Goal: Information Seeking & Learning: Learn about a topic

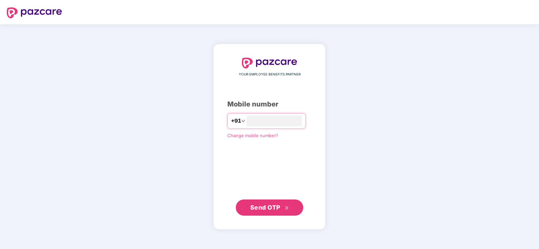
type input "**********"
click at [262, 209] on span "Send OTP" at bounding box center [265, 207] width 30 height 7
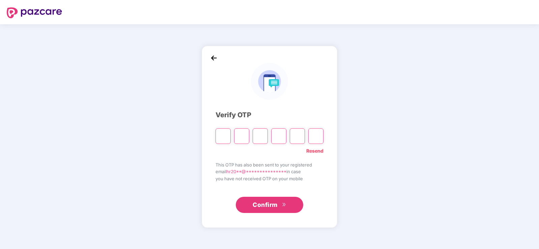
type input "*"
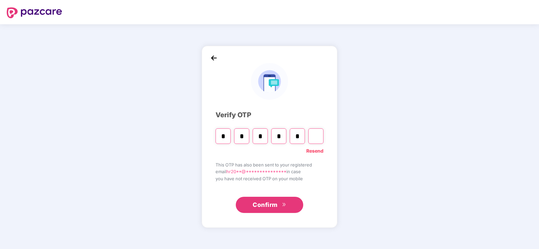
type input "*"
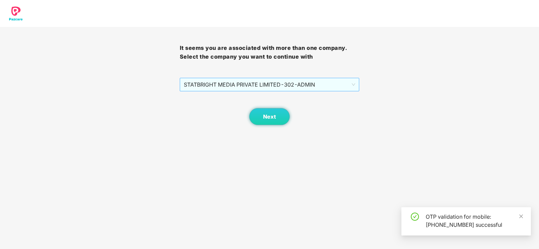
click at [359, 83] on div "STATBRIGHT MEDIA PRIVATE LIMITED - 302 - ADMIN" at bounding box center [270, 84] width 180 height 13
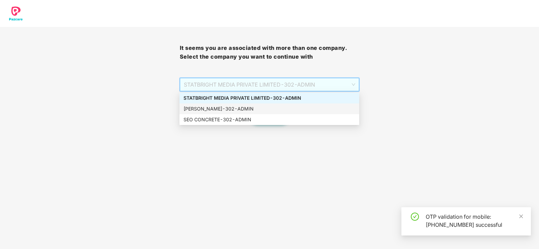
click at [243, 107] on div "JAIKISHAN MOHANLAL BAJAJ - 302 - ADMIN" at bounding box center [269, 108] width 172 height 7
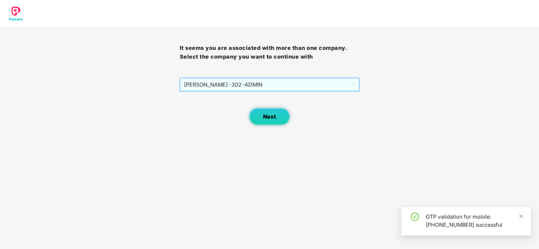
click at [267, 117] on span "Next" at bounding box center [269, 117] width 13 height 6
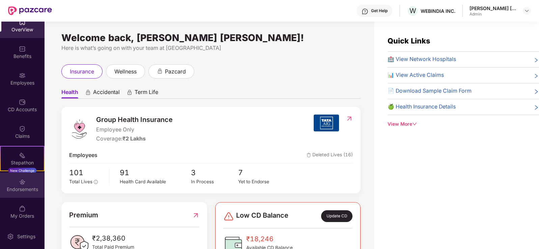
scroll to position [11, 0]
click at [18, 187] on div "Endorsements" at bounding box center [22, 187] width 44 height 7
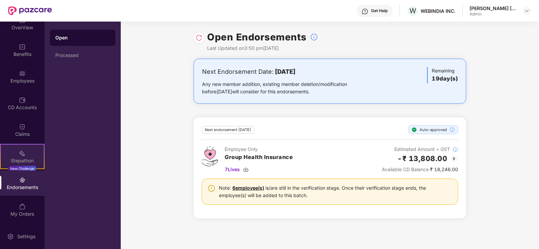
click at [11, 156] on div "Stepathon New Challenge" at bounding box center [22, 156] width 44 height 25
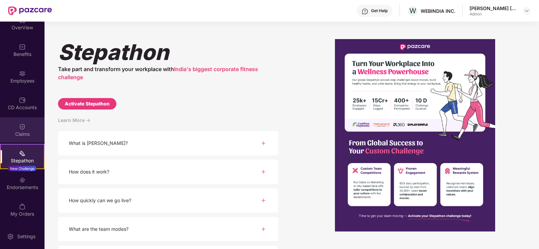
click at [9, 127] on div "Claims" at bounding box center [22, 129] width 44 height 25
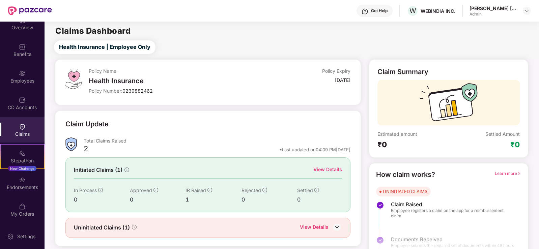
click at [107, 140] on div "Total Claims Raised" at bounding box center [217, 141] width 267 height 6
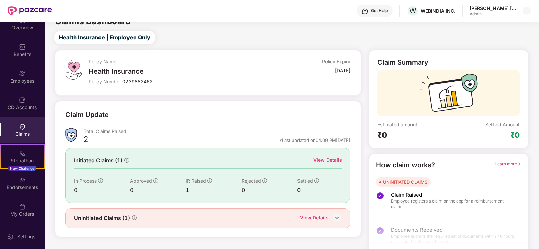
scroll to position [15, 0]
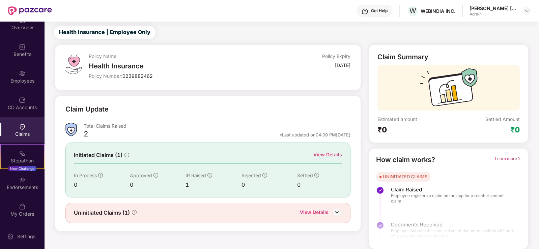
click at [324, 209] on div "View Details" at bounding box center [314, 213] width 29 height 9
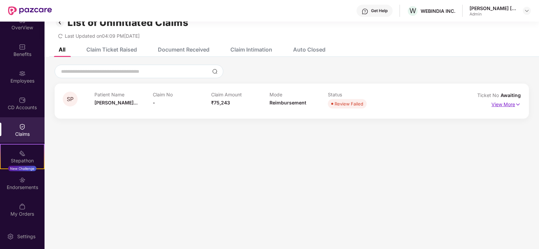
click at [517, 101] on img at bounding box center [518, 104] width 6 height 7
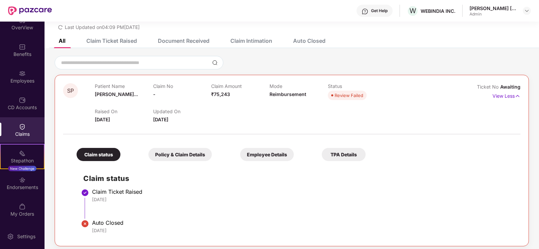
scroll to position [28, 0]
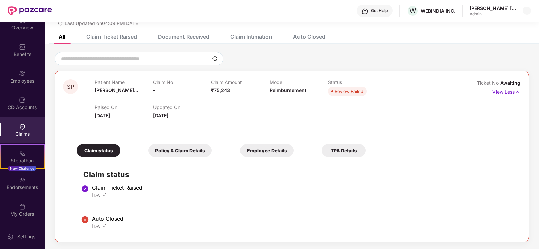
click at [148, 150] on div "Policy & Claim Details" at bounding box center [179, 150] width 63 height 13
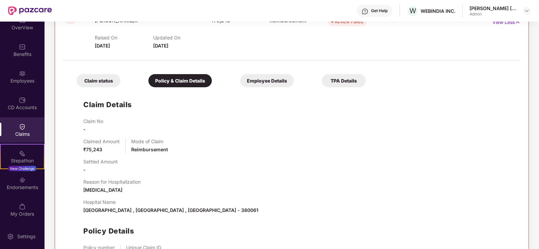
scroll to position [14, 0]
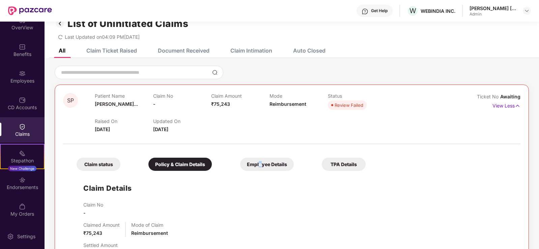
click at [240, 165] on div "Employee Details" at bounding box center [267, 164] width 54 height 13
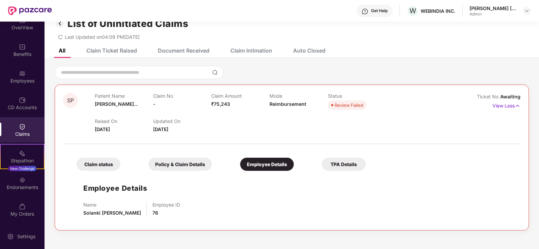
click at [322, 164] on div "TPA Details" at bounding box center [344, 164] width 44 height 13
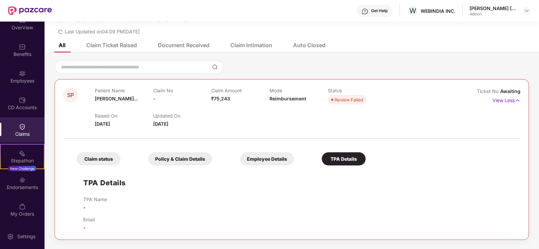
scroll to position [22, 0]
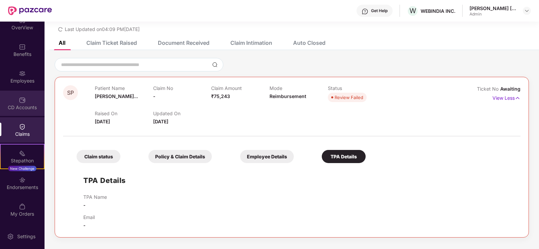
click at [15, 105] on div "CD Accounts" at bounding box center [22, 107] width 44 height 7
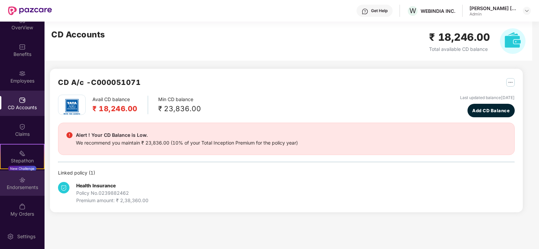
click at [31, 178] on div "Endorsements" at bounding box center [22, 183] width 44 height 25
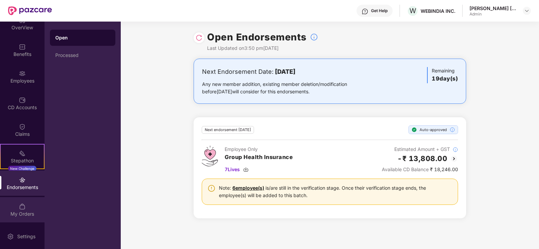
click at [24, 211] on div "My Orders" at bounding box center [22, 214] width 44 height 7
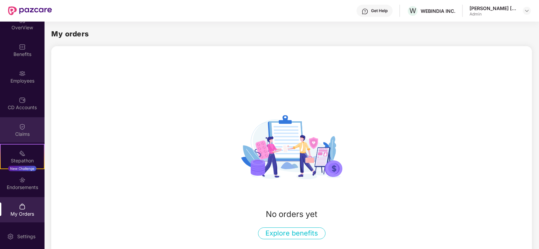
click at [23, 135] on div "Claims" at bounding box center [22, 134] width 44 height 7
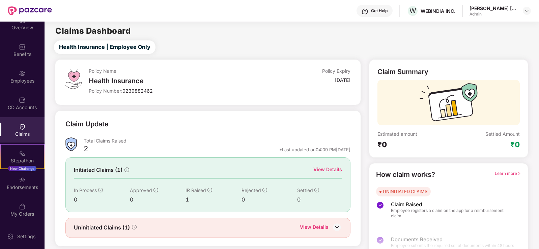
scroll to position [15, 0]
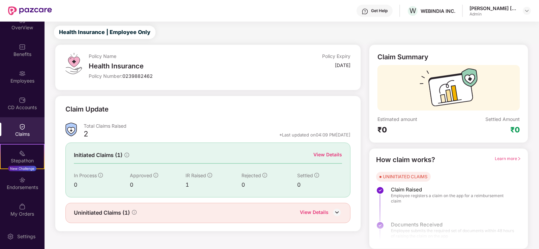
click at [336, 211] on img at bounding box center [337, 212] width 10 height 10
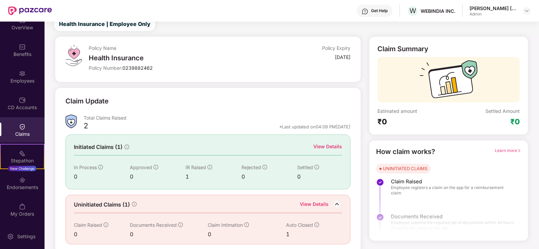
scroll to position [27, 0]
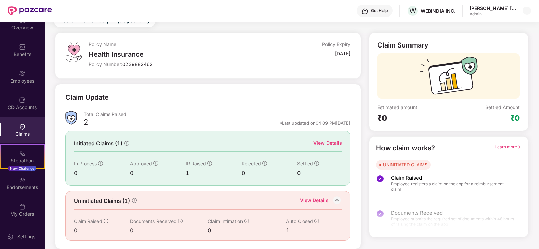
click at [292, 222] on span "Auto Closed" at bounding box center [299, 221] width 27 height 6
click at [311, 201] on div "View Details" at bounding box center [314, 201] width 29 height 9
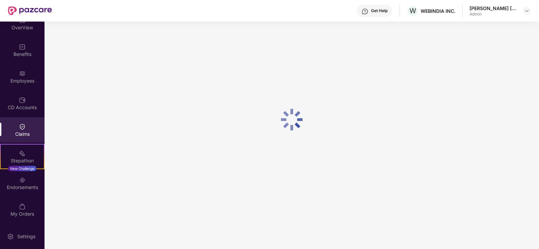
scroll to position [22, 0]
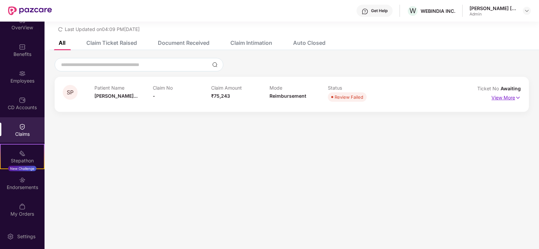
click at [512, 95] on p "View More" at bounding box center [505, 96] width 29 height 9
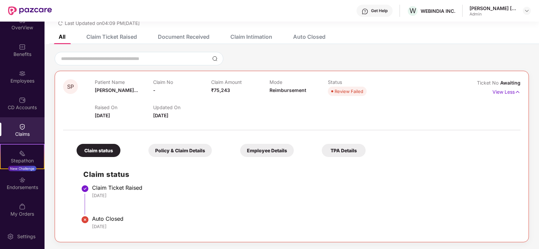
scroll to position [0, 0]
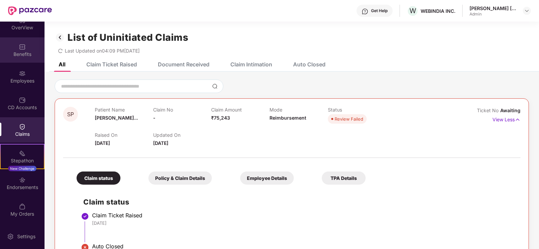
click at [20, 55] on div "Benefits" at bounding box center [22, 54] width 44 height 7
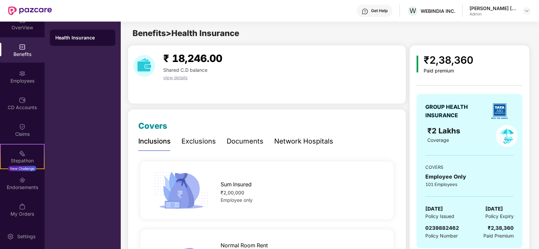
click at [191, 143] on div "Exclusions" at bounding box center [198, 141] width 34 height 10
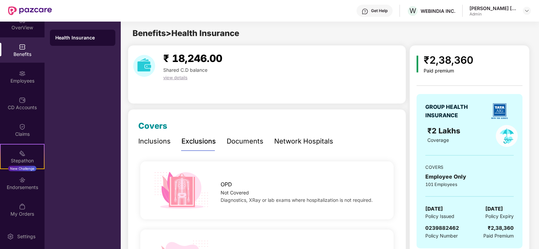
click at [161, 142] on div "Inclusions" at bounding box center [154, 141] width 32 height 10
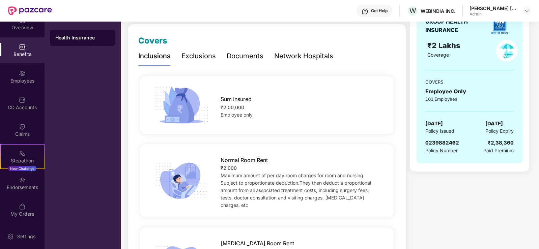
scroll to position [67, 0]
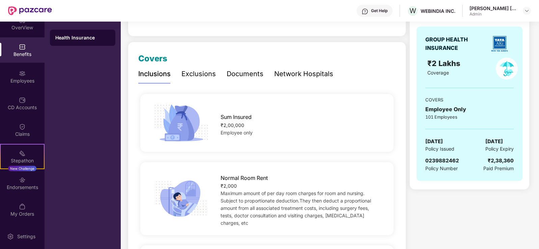
click at [190, 74] on div "Exclusions" at bounding box center [198, 74] width 34 height 10
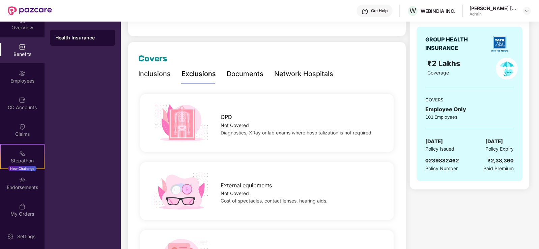
click at [250, 76] on div "Documents" at bounding box center [244, 74] width 37 height 10
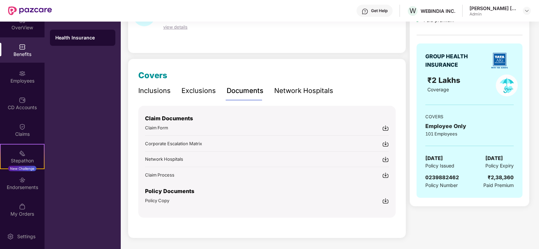
scroll to position [51, 0]
click at [384, 127] on img at bounding box center [385, 128] width 7 height 7
click at [385, 144] on img at bounding box center [385, 144] width 7 height 7
click at [385, 158] on img at bounding box center [385, 159] width 7 height 7
click at [385, 176] on img at bounding box center [385, 175] width 7 height 7
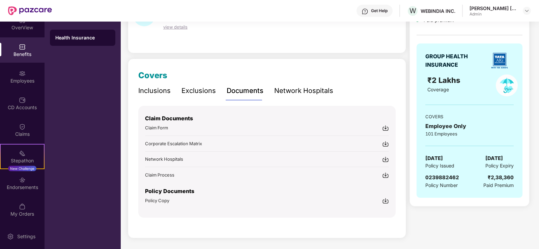
click at [211, 91] on div "Exclusions" at bounding box center [198, 91] width 34 height 10
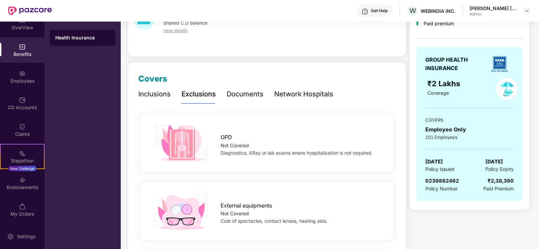
scroll to position [0, 0]
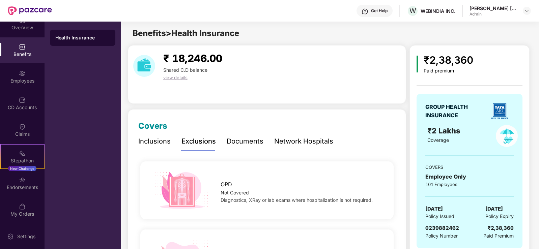
click at [243, 146] on div "Documents" at bounding box center [244, 141] width 37 height 10
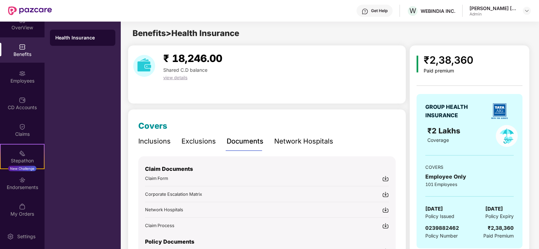
click at [189, 194] on span "Corporate Escalation Matrix" at bounding box center [173, 193] width 57 height 5
click at [162, 214] on div "Claim Documents Claim Form Corporate Escalation Matrix Network Hospitals Claim …" at bounding box center [267, 192] width 244 height 73
click at [164, 210] on span "Network Hospitals" at bounding box center [164, 209] width 38 height 5
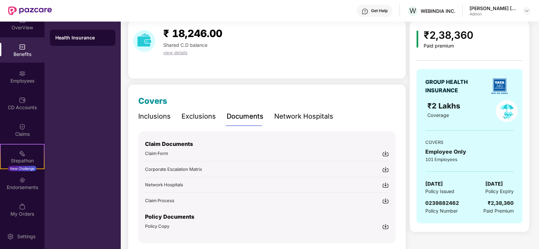
scroll to position [51, 0]
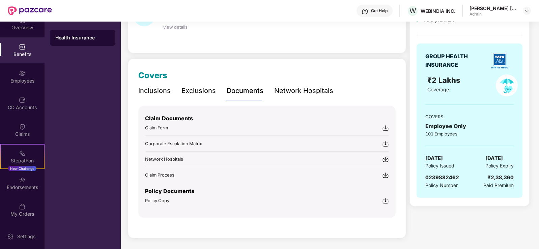
click at [386, 199] on img at bounding box center [385, 200] width 7 height 7
click at [384, 158] on img at bounding box center [385, 159] width 7 height 7
click at [157, 176] on span "Claim Process" at bounding box center [159, 174] width 29 height 5
click at [180, 143] on span "Corporate Escalation Matrix" at bounding box center [173, 143] width 57 height 5
click at [148, 126] on span "Claim Form" at bounding box center [156, 127] width 23 height 5
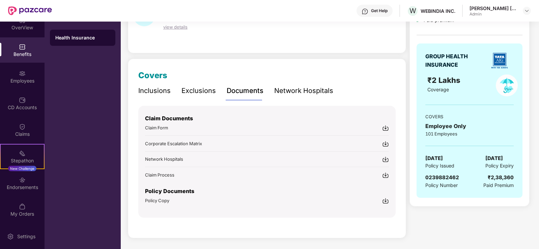
click at [298, 88] on div "Network Hospitals" at bounding box center [303, 91] width 59 height 10
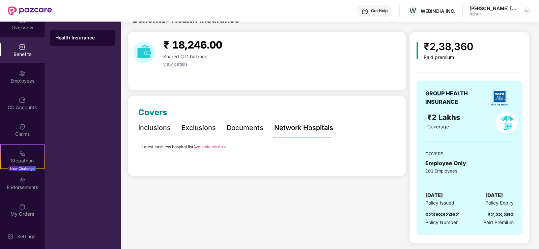
scroll to position [13, 0]
click at [209, 147] on link "Available here >>" at bounding box center [209, 146] width 33 height 5
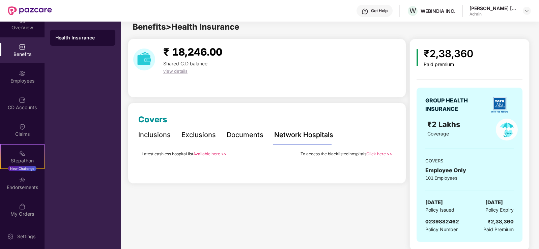
scroll to position [0, 0]
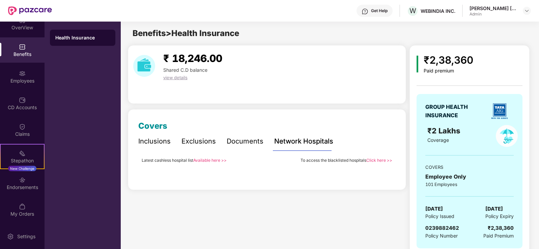
click at [175, 77] on span "view details" at bounding box center [175, 77] width 24 height 5
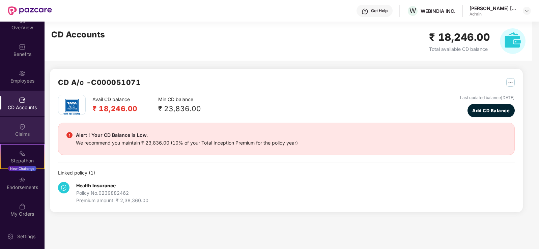
click at [22, 124] on img at bounding box center [22, 126] width 7 height 7
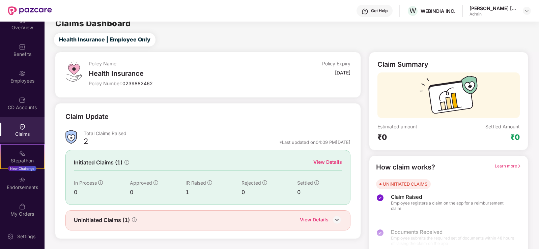
scroll to position [15, 0]
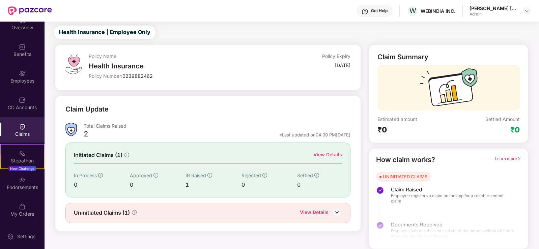
click at [334, 209] on img at bounding box center [337, 212] width 10 height 10
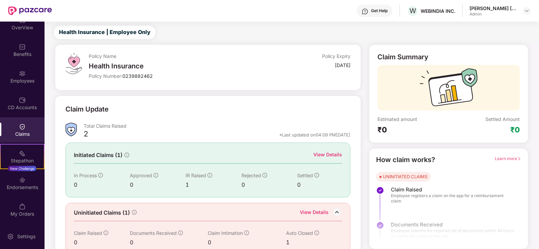
scroll to position [27, 0]
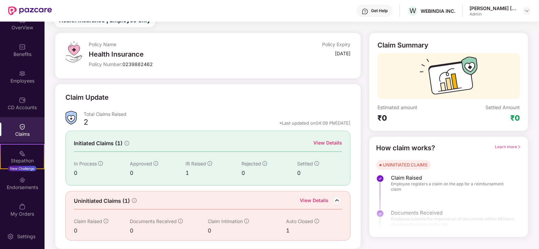
click at [298, 222] on span "Auto Closed" at bounding box center [299, 221] width 27 height 6
click at [331, 140] on div "View Details" at bounding box center [327, 142] width 29 height 7
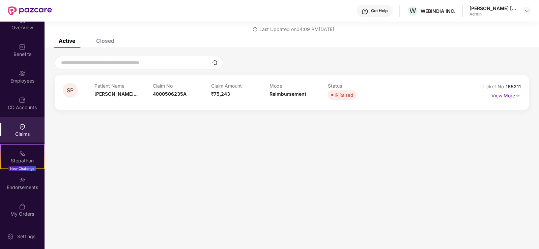
click at [512, 97] on p "View More" at bounding box center [505, 94] width 29 height 9
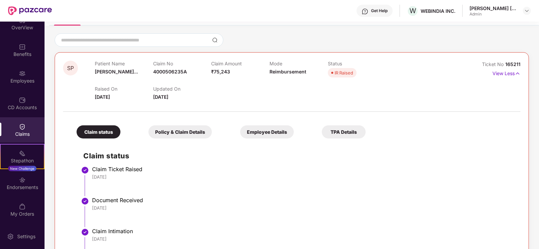
scroll to position [0, 0]
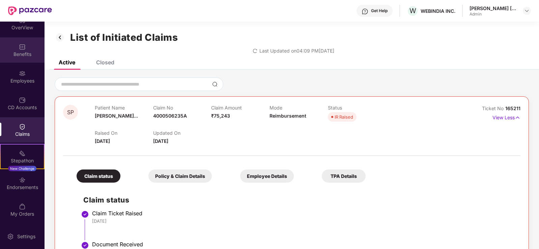
click at [12, 45] on div "Benefits" at bounding box center [22, 49] width 44 height 25
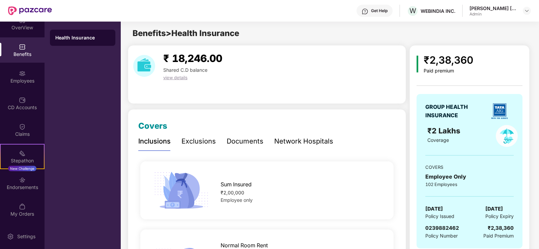
click at [282, 139] on div "Network Hospitals" at bounding box center [303, 141] width 59 height 10
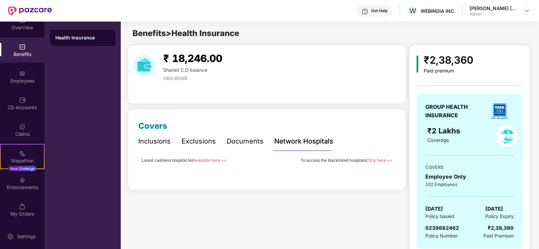
click at [240, 142] on div "Documents" at bounding box center [244, 141] width 37 height 10
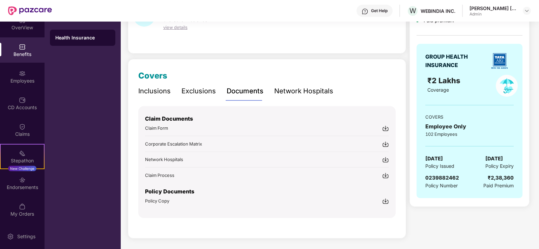
scroll to position [51, 0]
click at [207, 88] on div "Exclusions" at bounding box center [198, 91] width 34 height 10
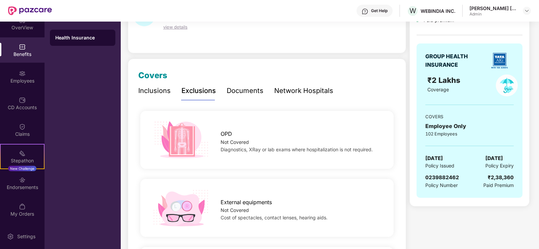
click at [144, 88] on div "Inclusions" at bounding box center [154, 91] width 32 height 10
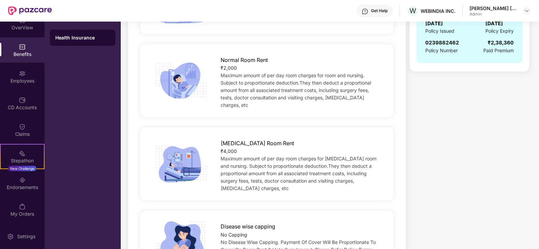
scroll to position [11, 0]
click at [92, 110] on div "Health Insurance" at bounding box center [82, 135] width 76 height 227
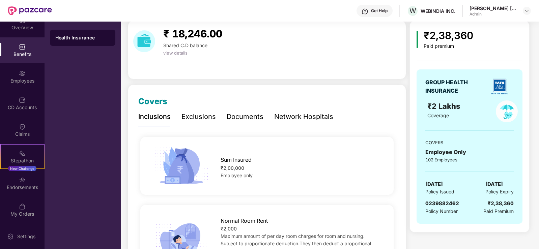
scroll to position [0, 0]
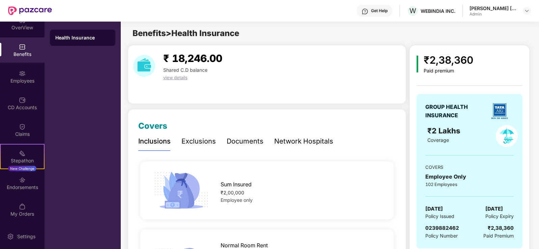
click at [170, 77] on span "view details" at bounding box center [175, 77] width 24 height 5
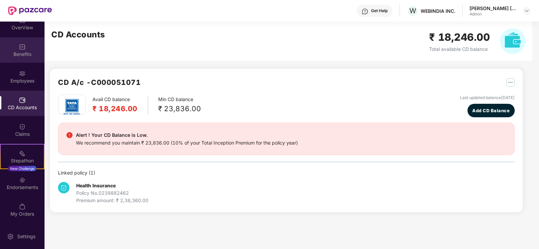
click at [21, 51] on div "Benefits" at bounding box center [22, 54] width 44 height 7
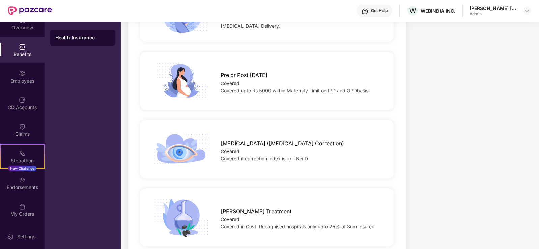
scroll to position [944, 0]
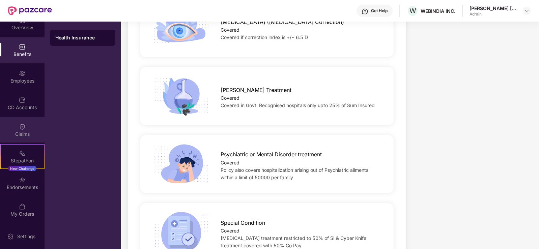
click at [17, 125] on div "Claims" at bounding box center [22, 129] width 44 height 25
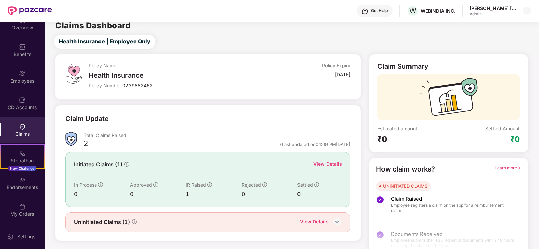
scroll to position [15, 0]
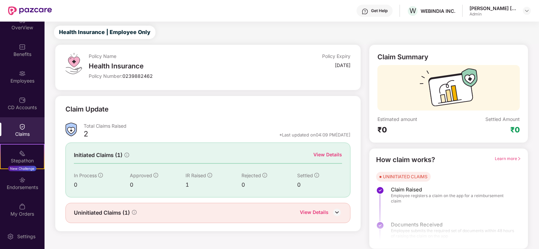
click at [337, 210] on img at bounding box center [337, 212] width 10 height 10
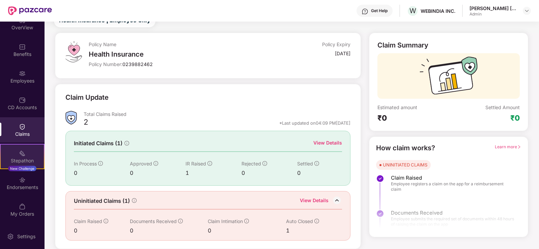
scroll to position [0, 0]
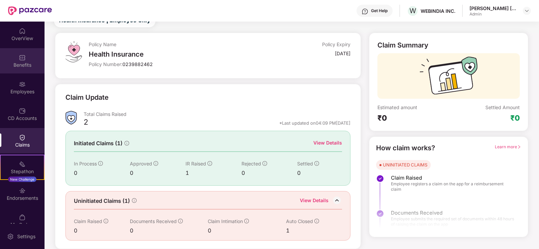
click at [26, 57] on div "Benefits" at bounding box center [22, 60] width 44 height 25
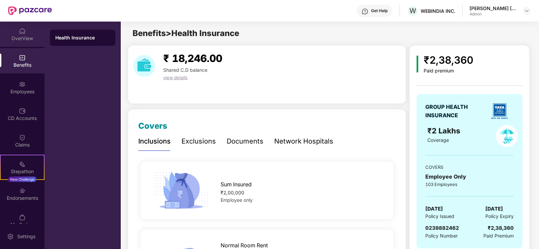
click at [18, 35] on div "OverView" at bounding box center [22, 38] width 44 height 7
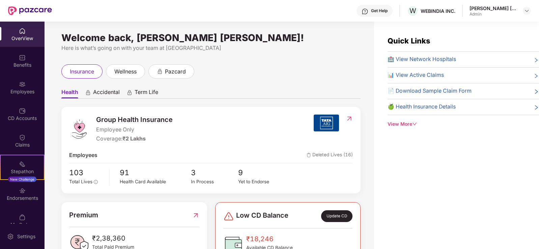
click at [426, 61] on span "🏥 View Network Hospitals" at bounding box center [421, 59] width 68 height 8
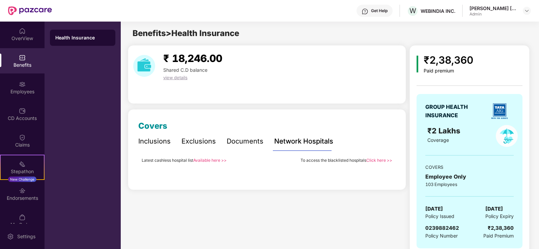
click at [208, 159] on link "Available here >>" at bounding box center [209, 160] width 33 height 5
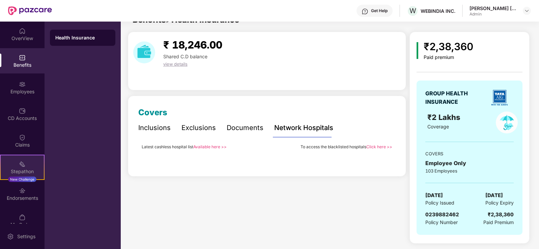
scroll to position [11, 0]
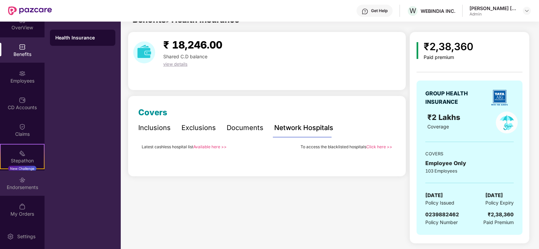
click at [23, 184] on div "Endorsements" at bounding box center [22, 187] width 44 height 7
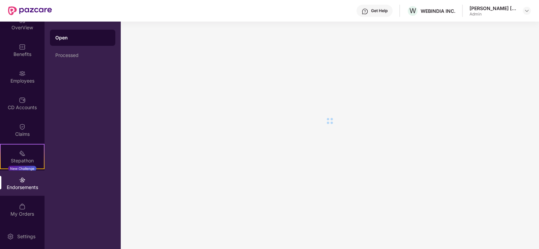
scroll to position [0, 0]
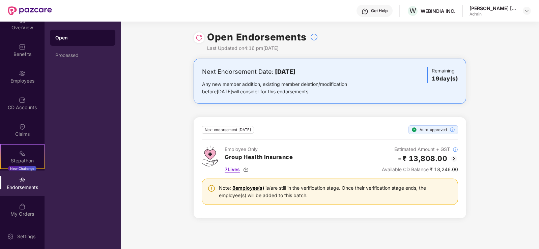
click at [246, 168] on img at bounding box center [245, 169] width 5 height 5
click at [18, 204] on div "My Orders" at bounding box center [22, 209] width 44 height 25
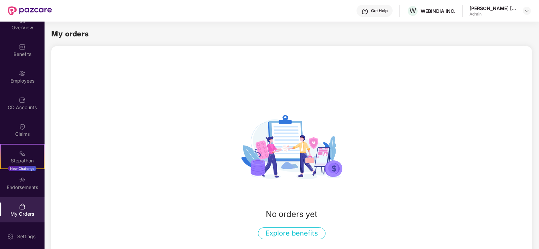
click at [284, 234] on button "Explore benefits" at bounding box center [291, 233] width 67 height 12
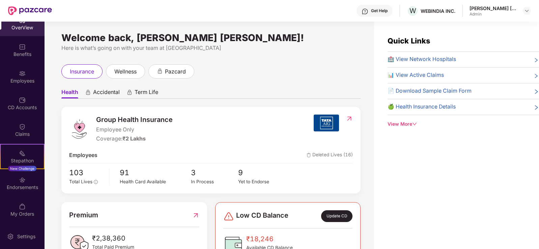
click at [458, 91] on span "📄 Download Sample Claim Form" at bounding box center [429, 91] width 84 height 8
click at [424, 89] on span "📄 Download Sample Claim Form" at bounding box center [429, 91] width 84 height 8
click at [427, 75] on span "📊 View Active Claims" at bounding box center [415, 75] width 56 height 8
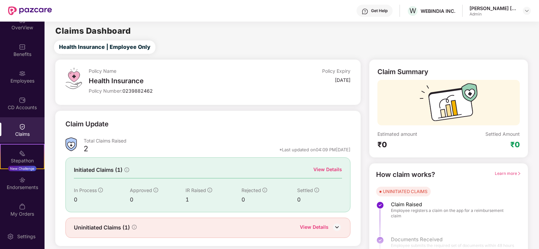
click at [24, 9] on img at bounding box center [30, 10] width 44 height 9
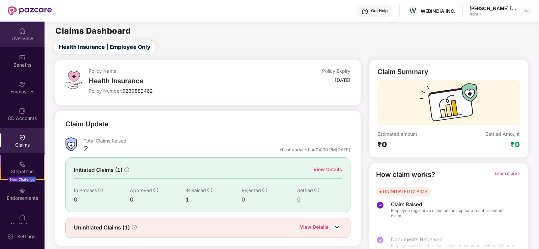
click at [19, 31] on img at bounding box center [22, 31] width 7 height 7
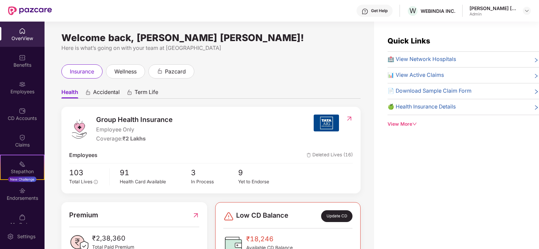
click at [408, 124] on div "View More" at bounding box center [462, 124] width 151 height 7
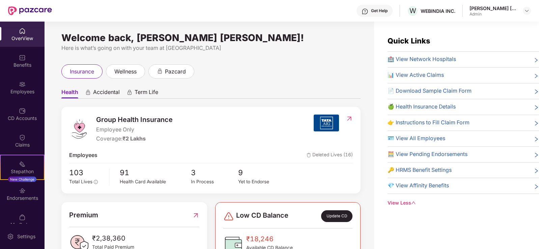
click at [433, 122] on span "👉 Instructions to Fill Claim Form" at bounding box center [428, 123] width 82 height 8
click at [416, 170] on span "🔑 HRMS Benefit Settings" at bounding box center [419, 170] width 64 height 8
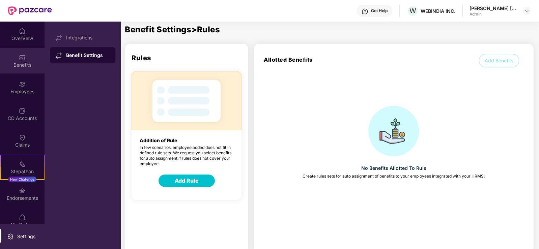
click at [24, 56] on img at bounding box center [22, 57] width 7 height 7
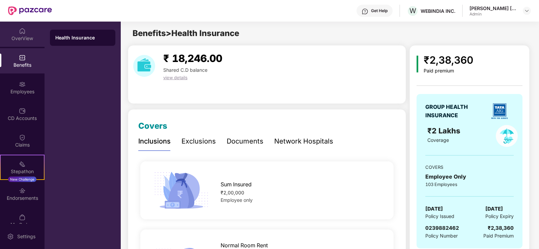
click at [16, 31] on div "OverView" at bounding box center [22, 34] width 44 height 25
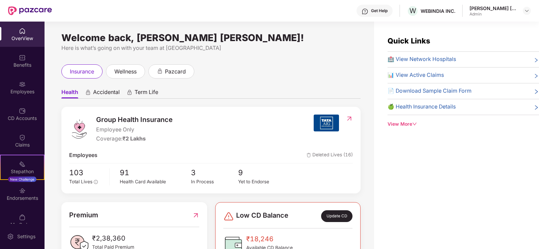
click at [407, 122] on div "View More" at bounding box center [462, 124] width 151 height 7
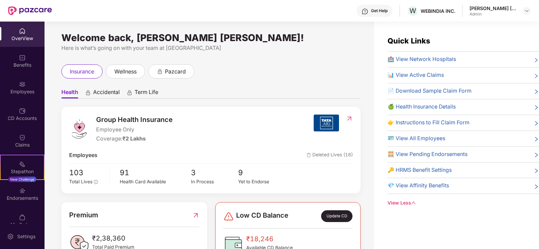
click at [411, 185] on span "💎 View Affinity Benefits" at bounding box center [417, 186] width 61 height 8
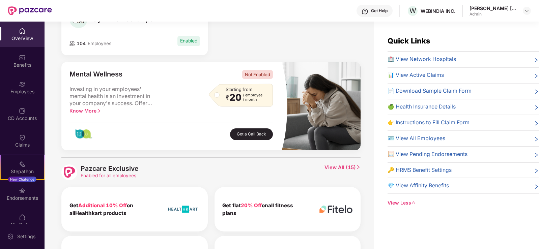
scroll to position [169, 0]
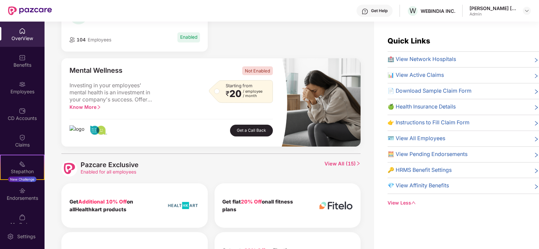
click at [13, 38] on div "OverView" at bounding box center [22, 38] width 44 height 7
click at [19, 60] on img at bounding box center [22, 57] width 7 height 7
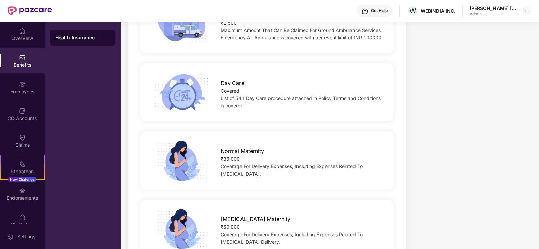
scroll to position [607, 0]
click at [239, 147] on span "Normal Maternity" at bounding box center [241, 151] width 43 height 8
click at [181, 143] on img at bounding box center [181, 160] width 59 height 41
click at [184, 145] on img at bounding box center [181, 160] width 59 height 41
click at [232, 163] on span "Coverage For Delivery Expenses, Including Expenses Related To [MEDICAL_DATA]." at bounding box center [291, 169] width 142 height 13
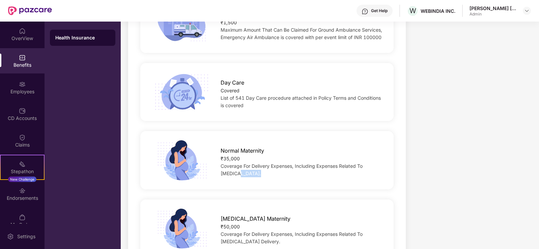
click at [232, 163] on span "Coverage For Delivery Expenses, Including Expenses Related To [MEDICAL_DATA]." at bounding box center [291, 169] width 142 height 13
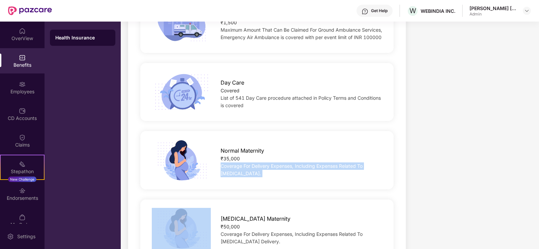
click at [232, 163] on span "Coverage For Delivery Expenses, Including Expenses Related To [MEDICAL_DATA]." at bounding box center [291, 169] width 142 height 13
click at [259, 163] on div "Normal Maternity ₹35,000 Coverage For Delivery Expenses, Including Expenses Rel…" at bounding box center [266, 160] width 275 height 41
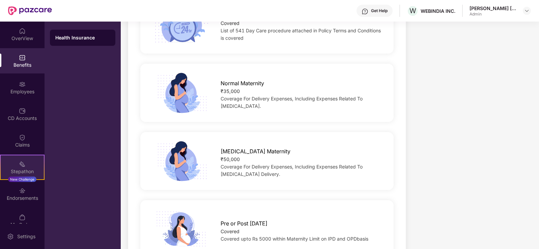
scroll to position [11, 0]
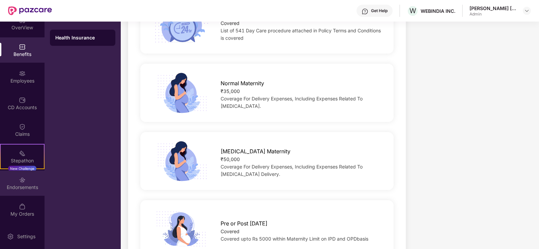
click at [23, 180] on img at bounding box center [22, 180] width 7 height 7
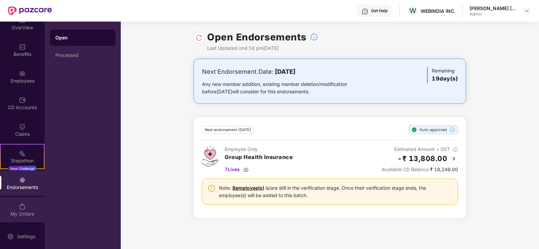
click at [26, 205] on div "My Orders" at bounding box center [22, 209] width 44 height 25
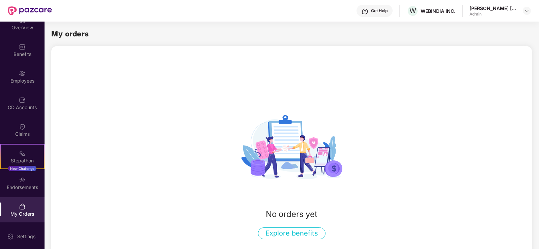
click at [296, 232] on button "Explore benefits" at bounding box center [291, 233] width 67 height 12
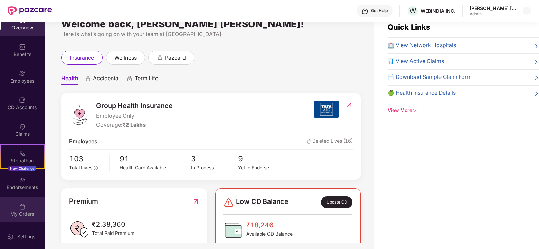
scroll to position [22, 0]
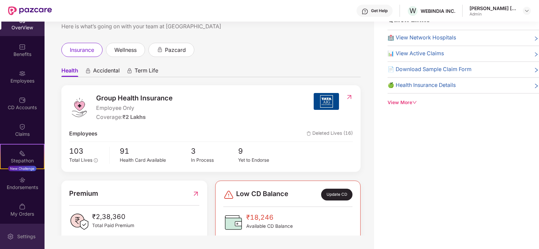
click at [20, 234] on div "Settings" at bounding box center [26, 236] width 22 height 7
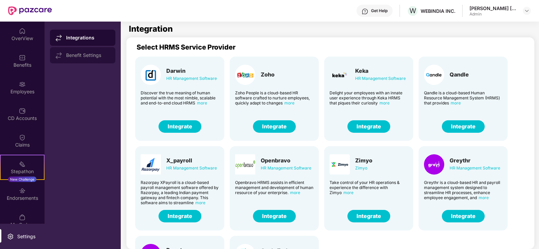
click at [76, 51] on div "Benefit Settings" at bounding box center [82, 55] width 65 height 16
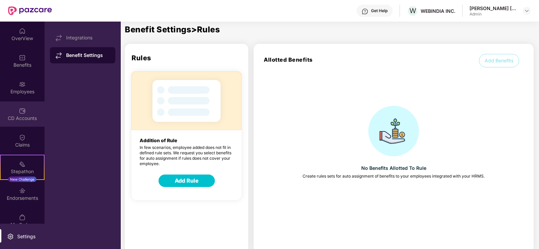
click at [11, 115] on div "CD Accounts" at bounding box center [22, 118] width 44 height 7
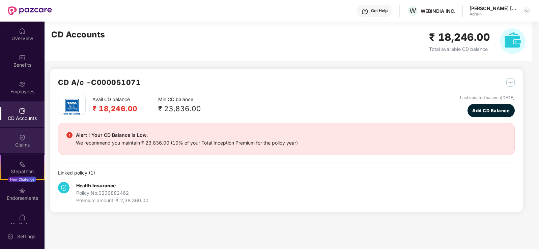
click at [23, 140] on img at bounding box center [22, 137] width 7 height 7
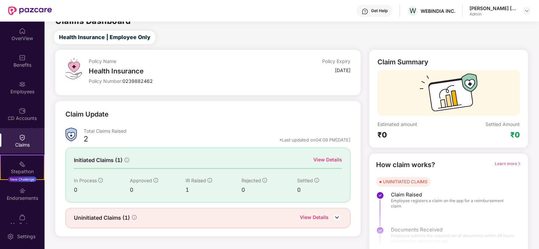
scroll to position [15, 0]
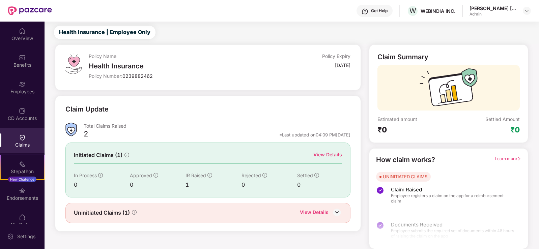
click at [122, 67] on div "Health Insurance" at bounding box center [176, 66] width 174 height 8
click at [15, 110] on div "CD Accounts" at bounding box center [22, 113] width 44 height 25
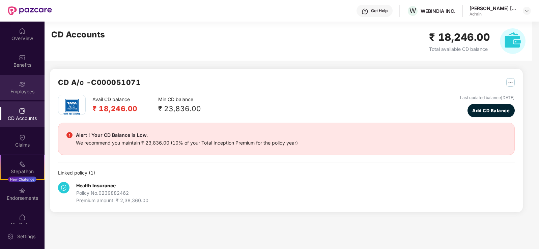
click at [13, 85] on div "Employees" at bounding box center [22, 87] width 44 height 25
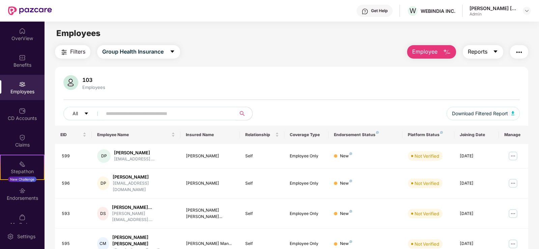
click at [492, 50] on button "Reports" at bounding box center [482, 51] width 40 height 13
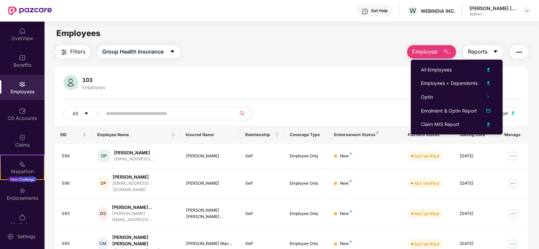
click at [492, 50] on icon "caret-down" at bounding box center [494, 51] width 5 height 5
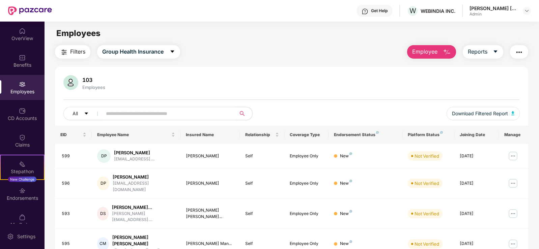
click at [524, 54] on button "button" at bounding box center [519, 51] width 18 height 13
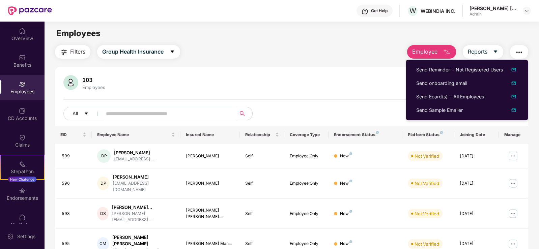
click at [524, 54] on button "button" at bounding box center [519, 51] width 18 height 13
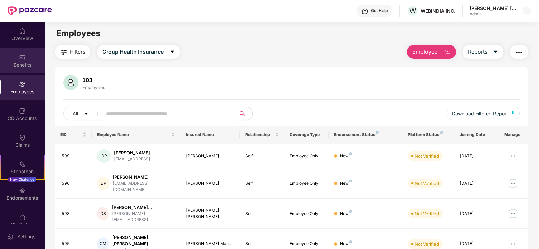
click at [23, 52] on div "Benefits" at bounding box center [22, 60] width 44 height 25
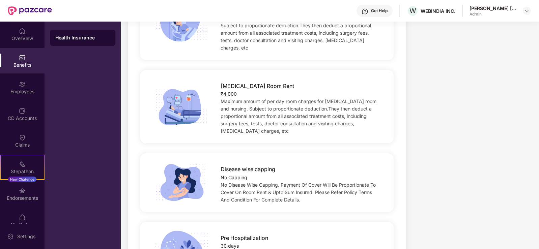
scroll to position [337, 0]
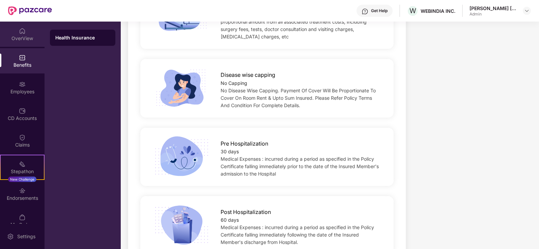
click at [16, 35] on div "OverView" at bounding box center [22, 38] width 44 height 7
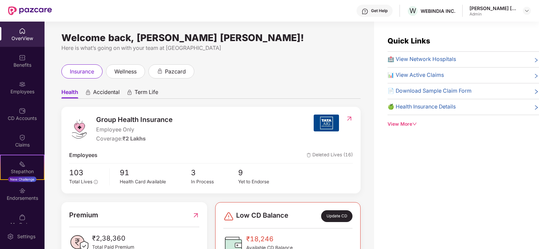
click at [409, 124] on div "View More" at bounding box center [462, 124] width 151 height 7
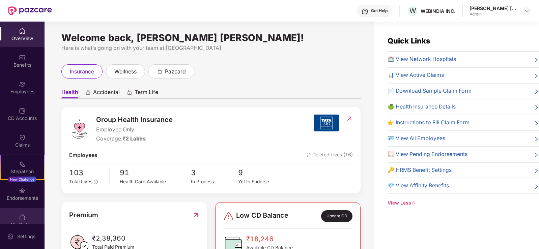
scroll to position [11, 0]
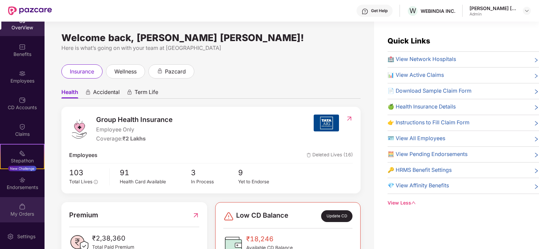
click at [22, 211] on div "My Orders" at bounding box center [22, 214] width 44 height 7
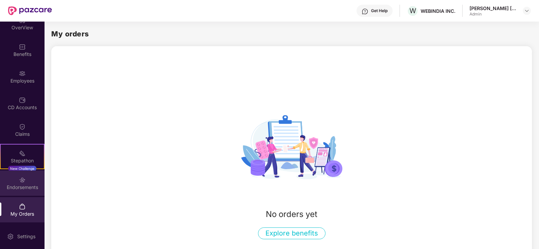
click at [7, 185] on div "Endorsements" at bounding box center [22, 187] width 44 height 7
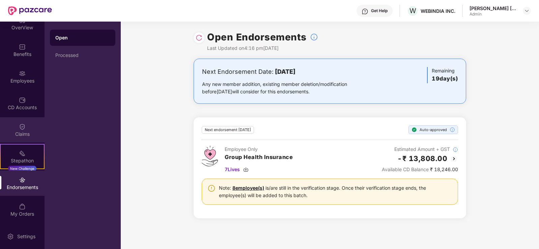
click at [20, 133] on div "Claims" at bounding box center [22, 134] width 44 height 7
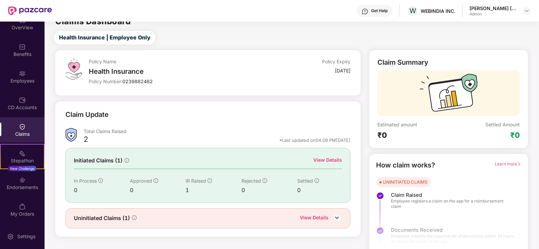
scroll to position [15, 0]
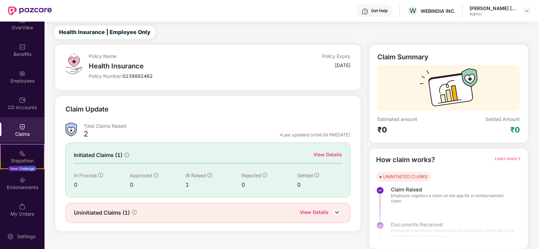
click at [339, 212] on img at bounding box center [337, 212] width 10 height 10
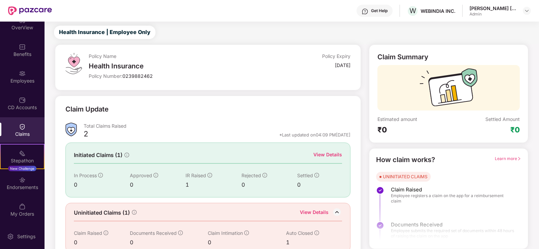
scroll to position [27, 0]
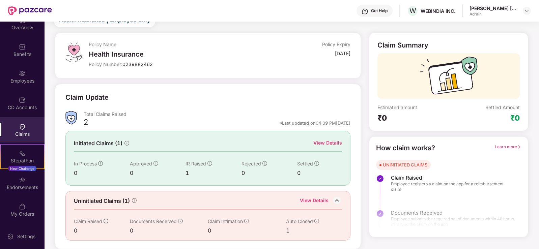
click at [100, 144] on span "Initiated Claims (1)" at bounding box center [98, 143] width 49 height 8
click at [31, 184] on div "Endorsements" at bounding box center [22, 187] width 44 height 7
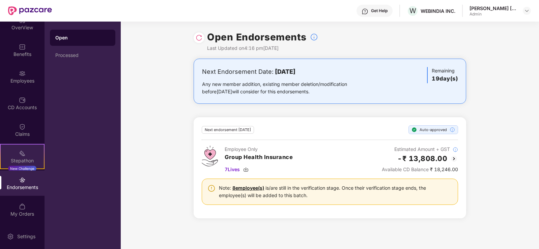
click at [29, 157] on div "Stepathon" at bounding box center [22, 160] width 43 height 7
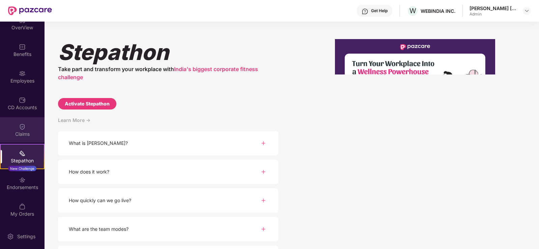
click at [10, 132] on div "Claims" at bounding box center [22, 134] width 44 height 7
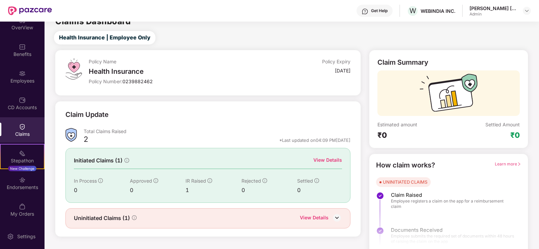
scroll to position [15, 0]
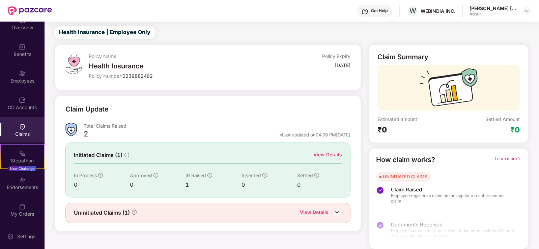
click at [91, 135] on div "2 *Last updated on 04:09 PM, 08 Sep 2025" at bounding box center [217, 136] width 267 height 9
click at [135, 215] on icon "info-circle" at bounding box center [134, 212] width 5 height 5
click at [333, 213] on img at bounding box center [337, 212] width 10 height 10
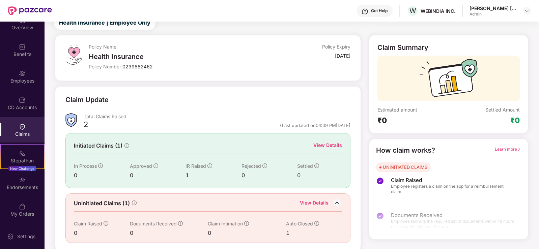
scroll to position [27, 0]
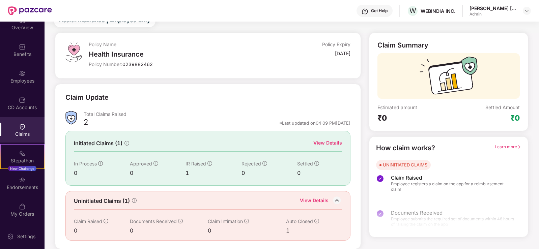
click at [286, 230] on div "1" at bounding box center [308, 230] width 44 height 8
click at [291, 225] on div "Auto Closed" at bounding box center [308, 221] width 44 height 7
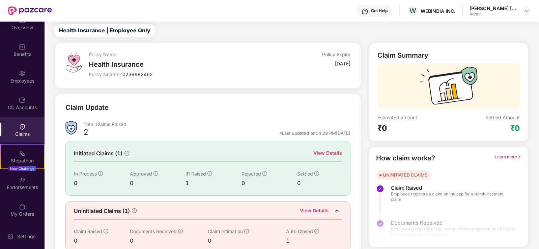
scroll to position [0, 0]
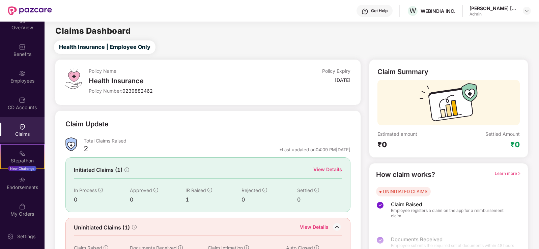
click at [96, 150] on div "2 *Last updated on 04:09 PM, 08 Sep 2025" at bounding box center [217, 151] width 267 height 9
click at [22, 93] on div "CD Accounts" at bounding box center [22, 103] width 44 height 25
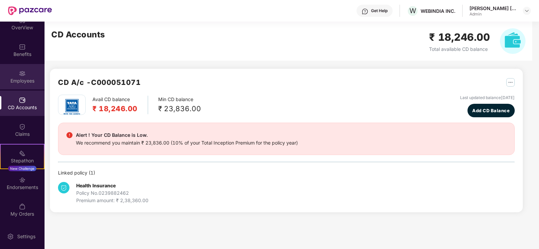
click at [27, 74] on div "Employees" at bounding box center [22, 76] width 44 height 25
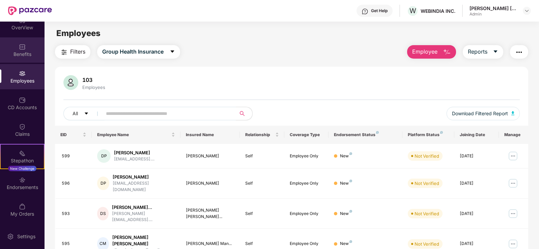
click at [20, 55] on div "Benefits" at bounding box center [22, 54] width 44 height 7
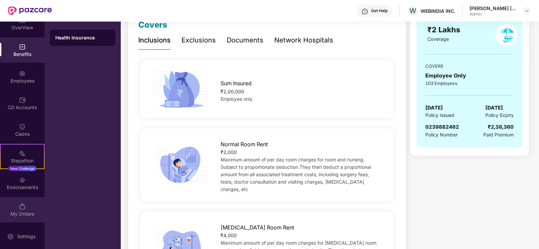
click at [11, 210] on div "My Orders" at bounding box center [22, 209] width 44 height 25
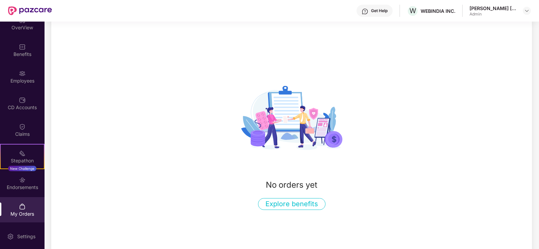
scroll to position [41, 0]
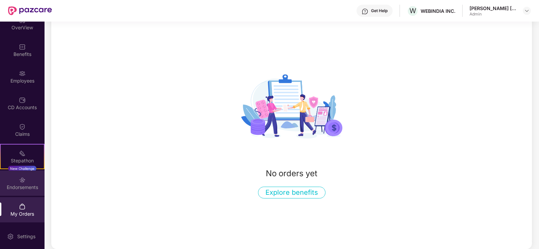
click at [3, 187] on div "Endorsements" at bounding box center [22, 187] width 44 height 7
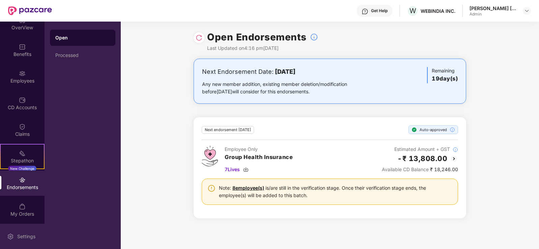
click at [19, 238] on div "Settings" at bounding box center [26, 236] width 22 height 7
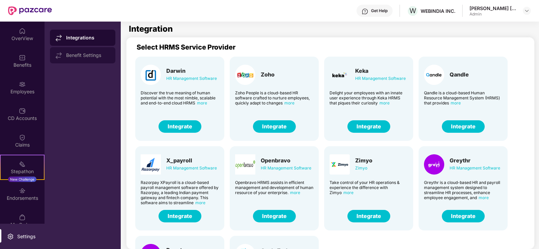
click at [85, 57] on div "Benefit Settings" at bounding box center [88, 55] width 44 height 5
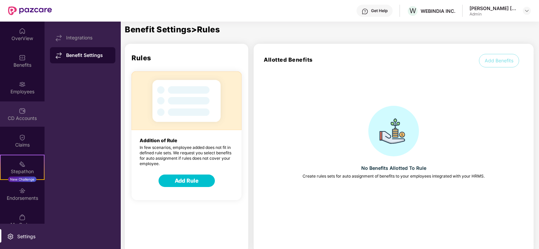
click at [14, 111] on div "CD Accounts" at bounding box center [22, 113] width 44 height 25
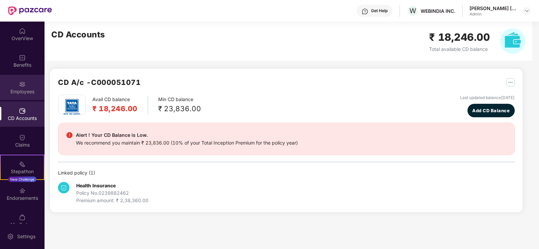
click at [8, 89] on div "Employees" at bounding box center [22, 91] width 44 height 7
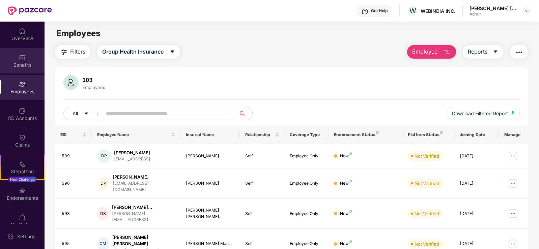
click at [13, 59] on div "Benefits" at bounding box center [22, 60] width 44 height 25
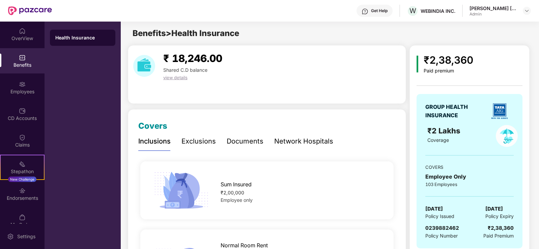
click at [185, 134] on div "Exclusions" at bounding box center [198, 141] width 34 height 19
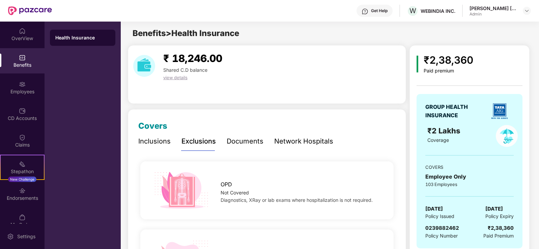
click at [244, 141] on div "Documents" at bounding box center [244, 141] width 37 height 10
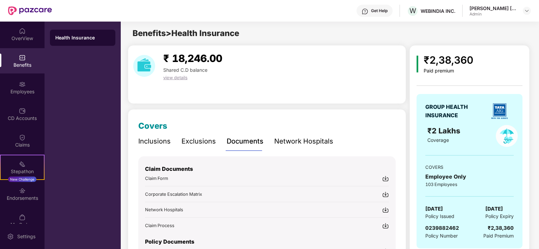
click at [287, 137] on div "Network Hospitals" at bounding box center [303, 141] width 59 height 10
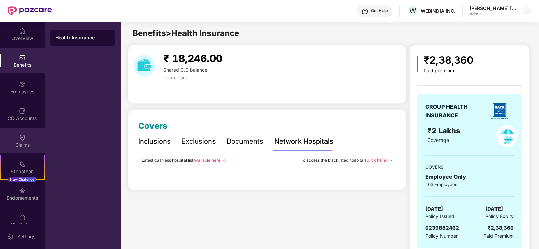
click at [10, 133] on div "Claims" at bounding box center [22, 140] width 44 height 25
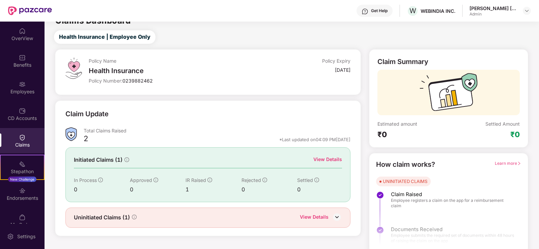
scroll to position [15, 0]
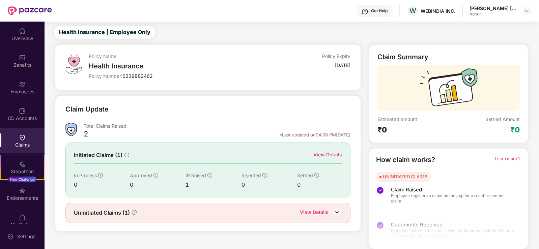
click at [327, 155] on div "View Details" at bounding box center [327, 154] width 29 height 7
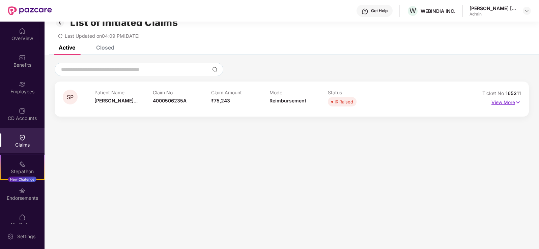
click at [516, 102] on img at bounding box center [518, 102] width 6 height 7
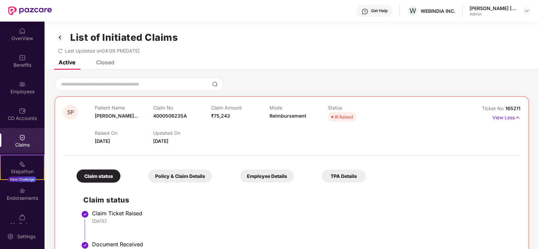
click at [160, 175] on div "Policy & Claim Details" at bounding box center [179, 176] width 63 height 13
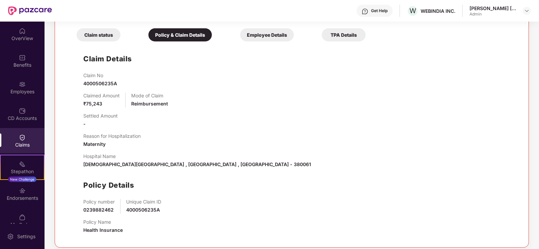
scroll to position [147, 0]
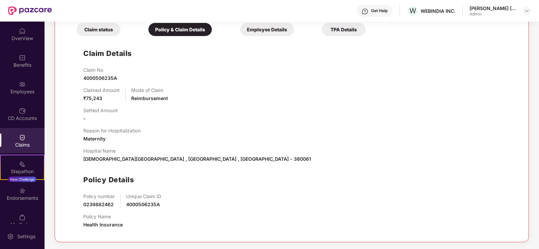
click at [240, 29] on div "Employee Details" at bounding box center [267, 29] width 54 height 13
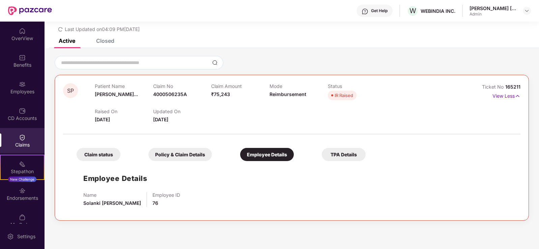
click at [322, 152] on div "TPA Details" at bounding box center [344, 154] width 44 height 13
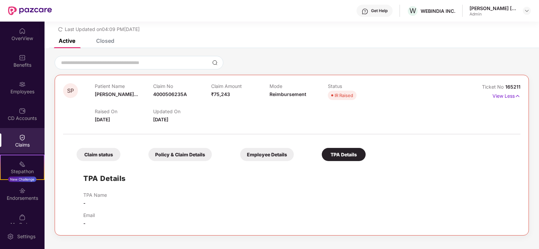
click at [240, 150] on div "Employee Details" at bounding box center [267, 154] width 54 height 13
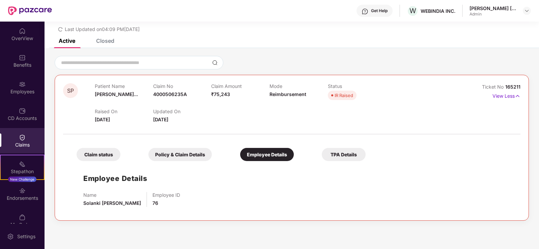
click at [152, 159] on div "Policy & Claim Details" at bounding box center [179, 154] width 63 height 13
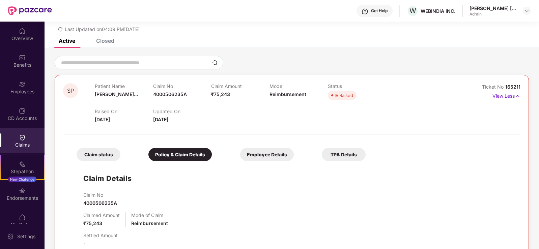
scroll to position [147, 0]
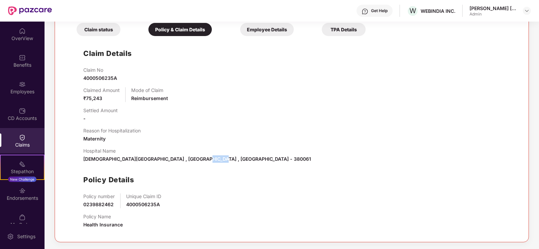
drag, startPoint x: 212, startPoint y: 158, endPoint x: 193, endPoint y: 159, distance: 19.3
click at [193, 159] on div "Hospital Name [GEOGRAPHIC_DATA] , [GEOGRAPHIC_DATA] , [GEOGRAPHIC_DATA] - 380061" at bounding box center [298, 155] width 430 height 15
copy span "380061"
click at [14, 63] on div "Benefits" at bounding box center [22, 65] width 44 height 7
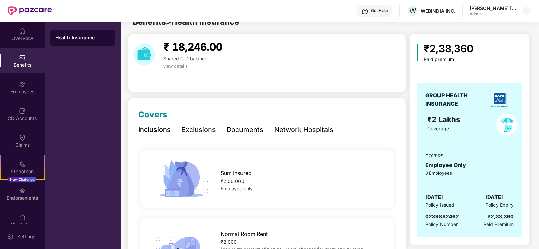
scroll to position [147, 0]
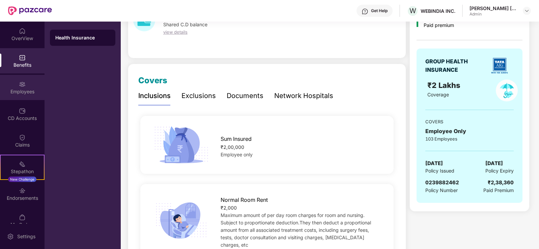
click at [20, 85] on img at bounding box center [22, 84] width 7 height 7
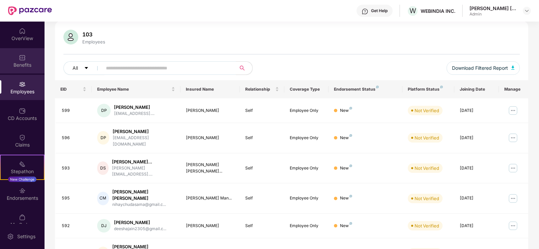
click at [20, 65] on div "Benefits" at bounding box center [22, 65] width 44 height 7
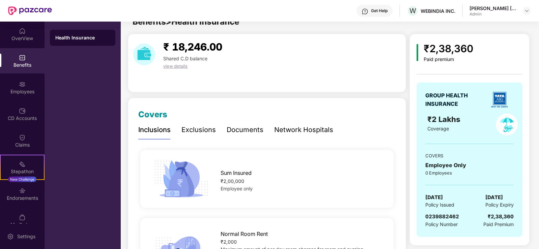
scroll to position [45, 0]
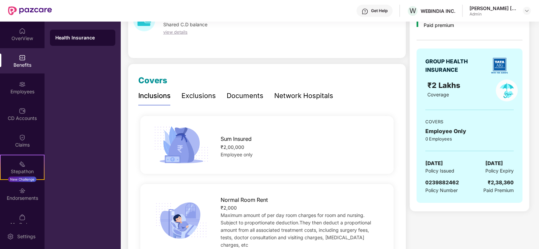
click at [92, 37] on div "Health Insurance" at bounding box center [82, 37] width 55 height 7
click at [91, 37] on div "Health Insurance" at bounding box center [82, 37] width 55 height 7
click at [289, 97] on div "Network Hospitals" at bounding box center [303, 96] width 59 height 10
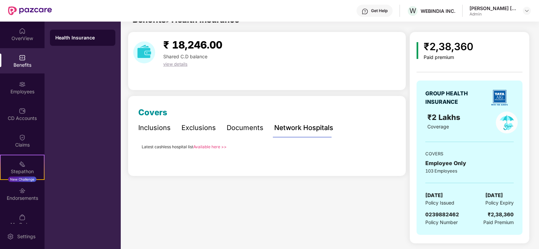
scroll to position [13, 0]
click at [246, 125] on div "Documents" at bounding box center [244, 128] width 37 height 10
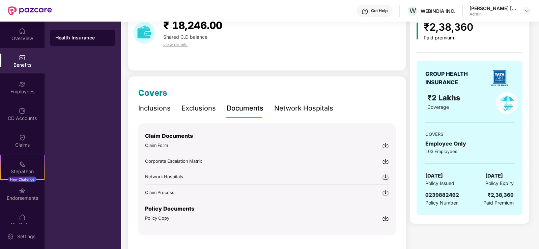
scroll to position [51, 0]
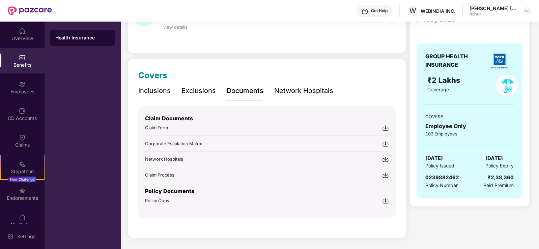
click at [161, 160] on span "Network Hospitals" at bounding box center [164, 158] width 38 height 5
click at [178, 141] on span "Corporate Escalation Matrix" at bounding box center [173, 143] width 57 height 5
click at [160, 173] on span "Claim Process" at bounding box center [159, 174] width 29 height 5
click at [302, 86] on div "Network Hospitals" at bounding box center [303, 91] width 59 height 10
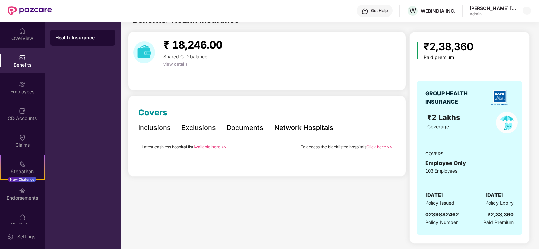
click at [206, 147] on link "Available here >>" at bounding box center [209, 146] width 33 height 5
click at [157, 125] on div "Inclusions" at bounding box center [154, 128] width 32 height 10
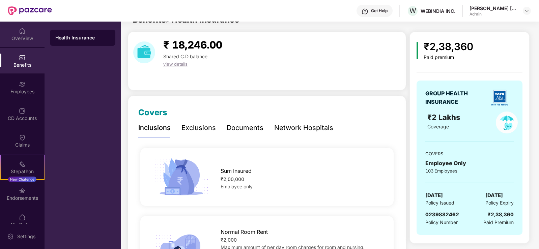
click at [26, 35] on div "OverView" at bounding box center [22, 38] width 44 height 7
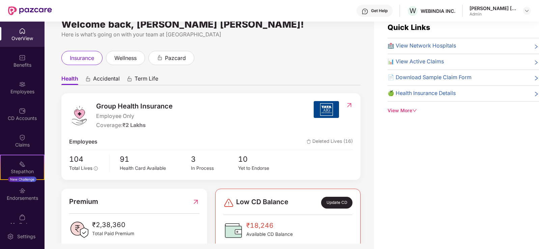
click at [410, 111] on div "View More" at bounding box center [462, 110] width 151 height 7
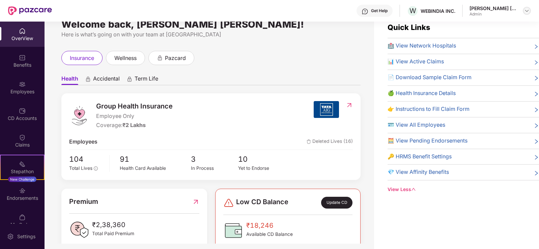
click at [526, 10] on img at bounding box center [526, 10] width 5 height 5
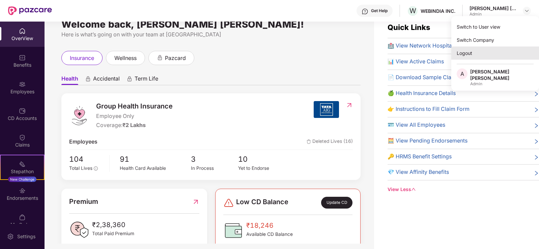
click at [467, 54] on div "Logout" at bounding box center [495, 53] width 88 height 13
